Goal: Use online tool/utility: Utilize a website feature to perform a specific function

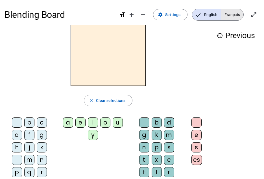
click at [234, 14] on span "Français" at bounding box center [232, 14] width 22 height 11
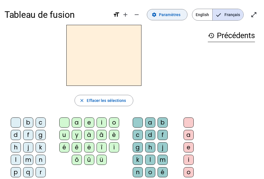
click at [171, 15] on span "Paramètres" at bounding box center [169, 14] width 21 height 7
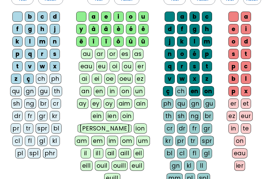
scroll to position [56, 0]
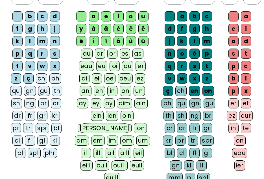
click at [56, 127] on div "bl" at bounding box center [56, 128] width 10 height 10
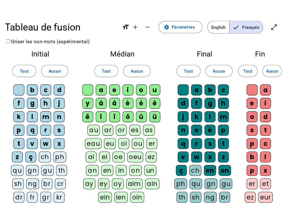
scroll to position [0, 0]
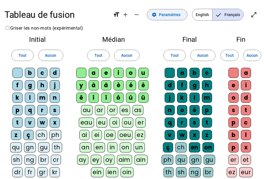
click at [167, 14] on span "Paramètres" at bounding box center [169, 14] width 21 height 7
click at [252, 12] on mat-icon "open_in_full" at bounding box center [253, 14] width 7 height 7
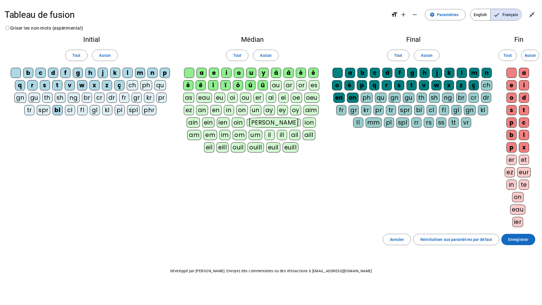
click at [268, 179] on span "Enregistrer" at bounding box center [518, 239] width 20 height 7
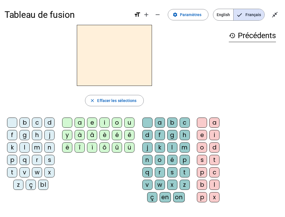
click at [186, 60] on div at bounding box center [114, 55] width 219 height 61
click at [14, 179] on div "z" at bounding box center [18, 184] width 10 height 10
click at [121, 120] on div "o" at bounding box center [117, 122] width 10 height 10
click at [159, 157] on div "o" at bounding box center [160, 160] width 10 height 10
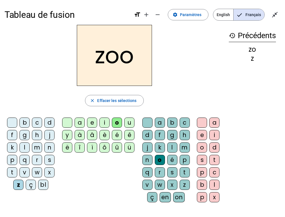
click at [169, 159] on div "é" at bounding box center [172, 160] width 10 height 10
click at [47, 146] on div "n" at bounding box center [49, 147] width 10 height 10
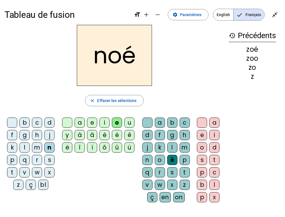
click at [153, 122] on letter-bubble at bounding box center [148, 123] width 12 height 12
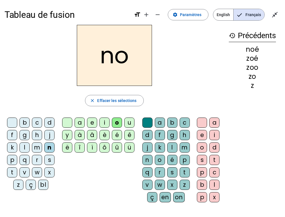
click at [163, 122] on div "a" at bounding box center [160, 122] width 10 height 10
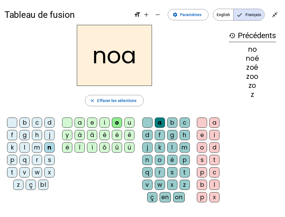
click at [25, 120] on div "b" at bounding box center [24, 122] width 10 height 10
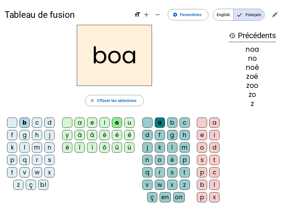
click at [49, 179] on letter-bubble "bl" at bounding box center [44, 185] width 12 height 12
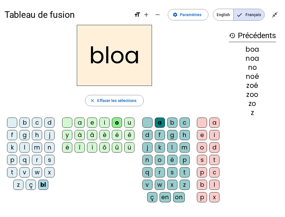
click at [76, 122] on div "a" at bounding box center [79, 122] width 10 height 10
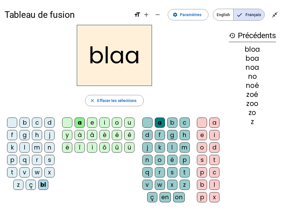
click at [148, 122] on div at bounding box center [147, 122] width 10 height 10
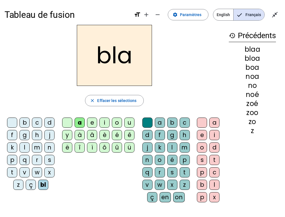
click at [116, 137] on div "é" at bounding box center [117, 135] width 10 height 10
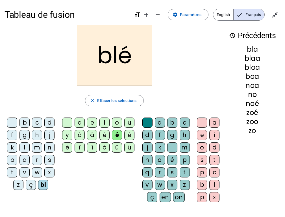
click at [38, 123] on div "c" at bounding box center [37, 122] width 10 height 10
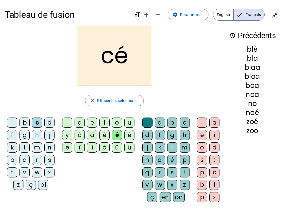
click at [111, 58] on h2 "cé" at bounding box center [114, 55] width 75 height 61
click at [189, 13] on span "Paramètres" at bounding box center [190, 14] width 21 height 7
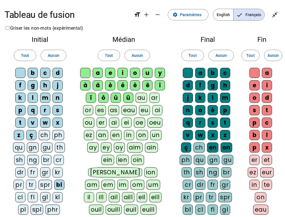
click at [20, 179] on div "cl" at bounding box center [20, 197] width 10 height 10
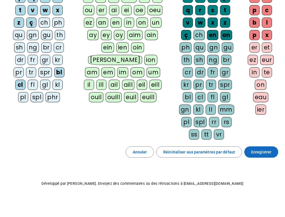
click at [268, 151] on span "Enregistrer" at bounding box center [261, 151] width 20 height 7
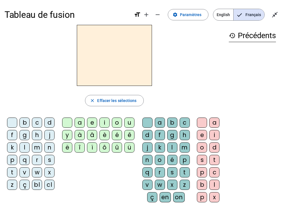
click at [51, 179] on div "cl" at bounding box center [49, 184] width 10 height 10
click at [169, 161] on div "é" at bounding box center [172, 160] width 10 height 10
click at [203, 147] on div "o" at bounding box center [202, 147] width 10 height 10
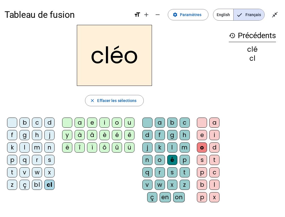
click at [25, 149] on div "l" at bounding box center [24, 147] width 10 height 10
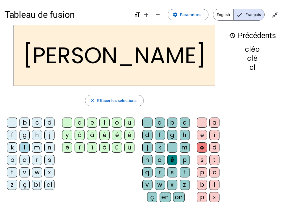
click at [159, 123] on div "a" at bounding box center [160, 122] width 10 height 10
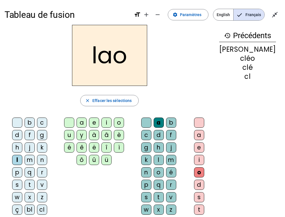
click at [74, 142] on div "é" at bounding box center [69, 147] width 10 height 10
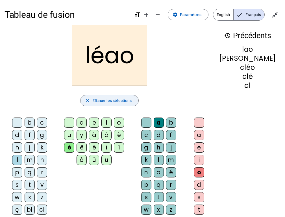
click at [114, 101] on span "Effacer les sélections" at bounding box center [111, 100] width 39 height 7
